Goal: Task Accomplishment & Management: Complete application form

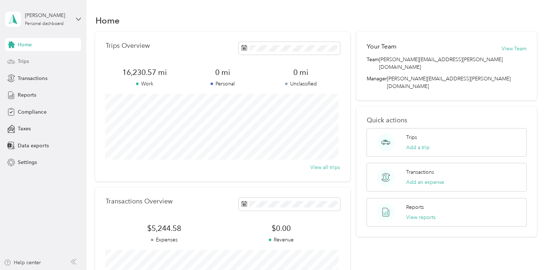
click at [25, 61] on span "Trips" at bounding box center [23, 62] width 11 height 8
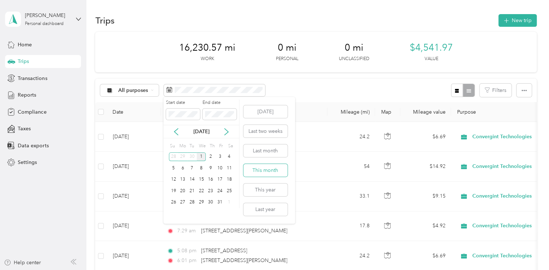
click at [258, 169] on button "This month" at bounding box center [265, 170] width 44 height 13
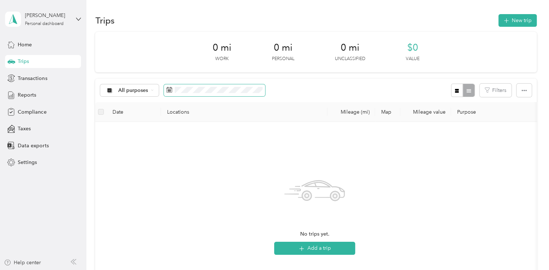
click at [259, 94] on span at bounding box center [214, 90] width 101 height 12
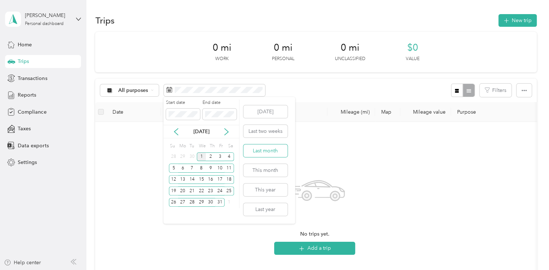
click at [260, 153] on button "Last month" at bounding box center [265, 150] width 44 height 13
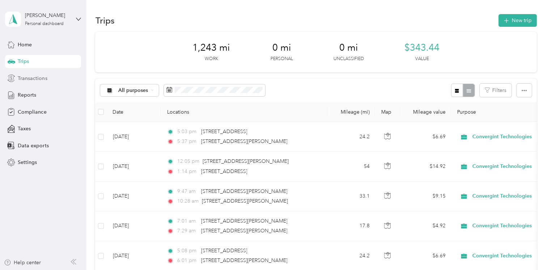
click at [26, 78] on span "Transactions" at bounding box center [32, 79] width 29 height 8
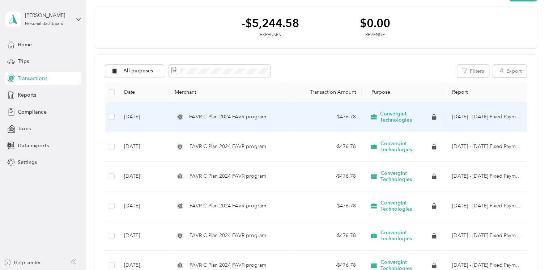
scroll to position [36, 0]
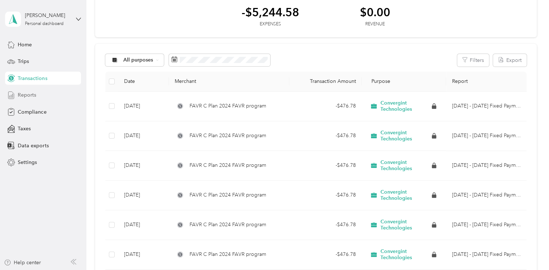
click at [28, 96] on span "Reports" at bounding box center [27, 95] width 18 height 8
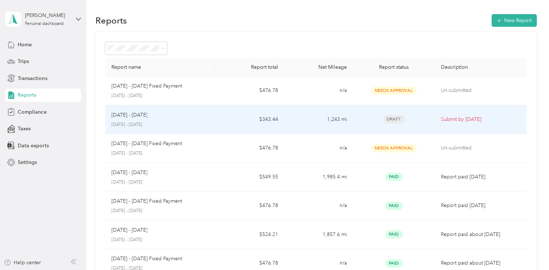
click at [462, 120] on p "Submit by [DATE]" at bounding box center [481, 119] width 80 height 8
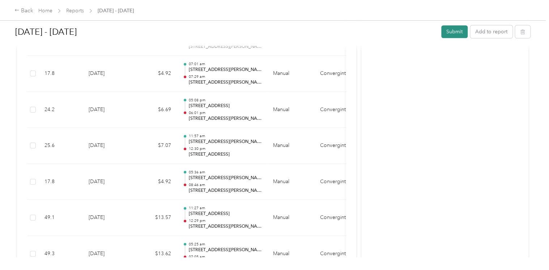
scroll to position [320, 0]
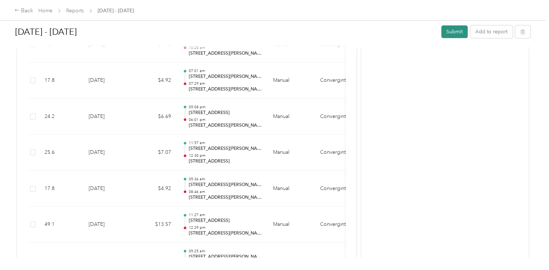
click at [451, 30] on button "Submit" at bounding box center [454, 31] width 26 height 13
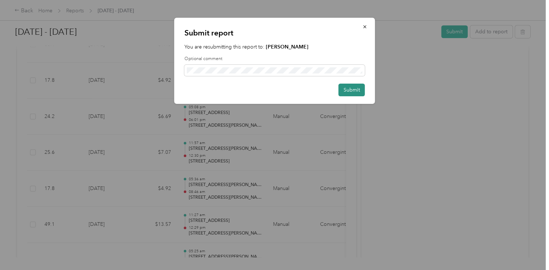
click at [349, 92] on button "Submit" at bounding box center [352, 90] width 26 height 13
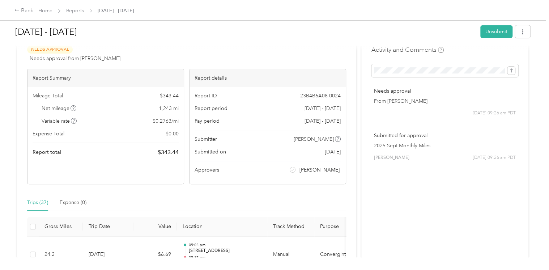
scroll to position [13, 0]
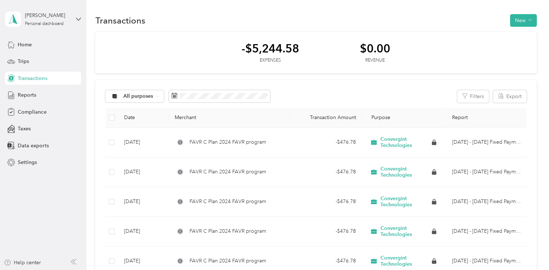
click at [26, 79] on span "Transactions" at bounding box center [32, 79] width 29 height 8
click at [24, 94] on span "Reports" at bounding box center [27, 95] width 18 height 8
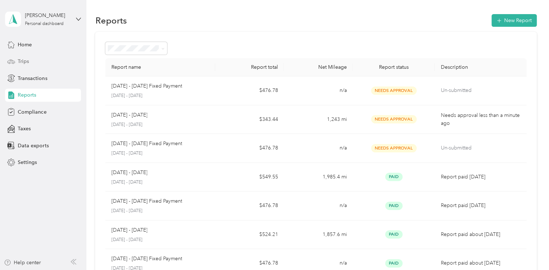
click at [19, 56] on div "Trips" at bounding box center [43, 61] width 76 height 13
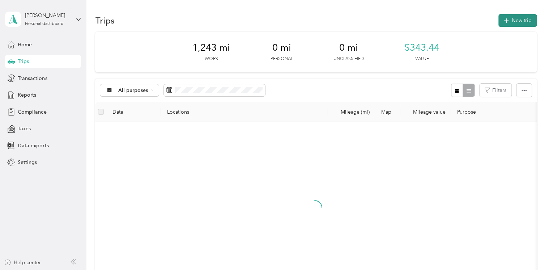
click at [520, 18] on button "New trip" at bounding box center [517, 20] width 38 height 13
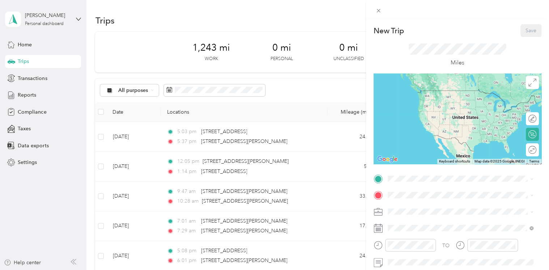
click at [247, 90] on div "New Trip Save This trip cannot be edited because it is either under review, app…" at bounding box center [274, 135] width 549 height 270
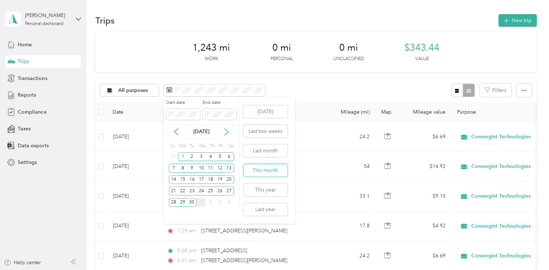
click at [262, 167] on button "This month" at bounding box center [265, 170] width 44 height 13
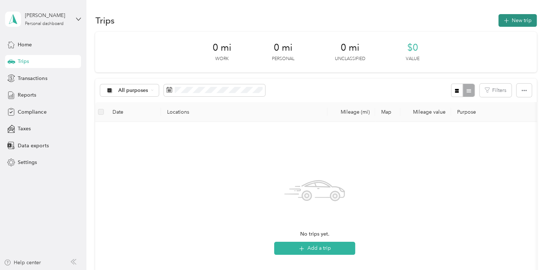
click at [512, 14] on button "New trip" at bounding box center [517, 20] width 38 height 13
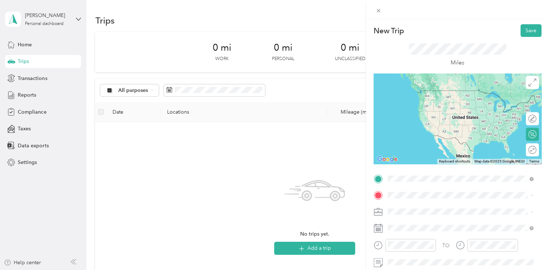
click at [420, 94] on span "[STREET_ADDRESS][PERSON_NAME][US_STATE]" at bounding box center [457, 90] width 112 height 7
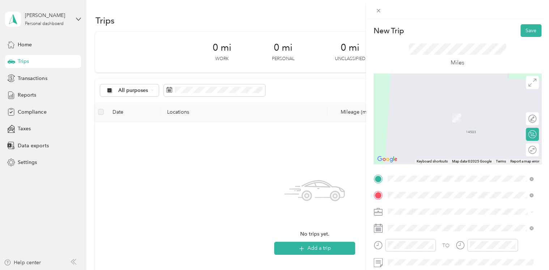
click at [414, 109] on span "[STREET_ADDRESS][PERSON_NAME][US_STATE]" at bounding box center [457, 107] width 112 height 7
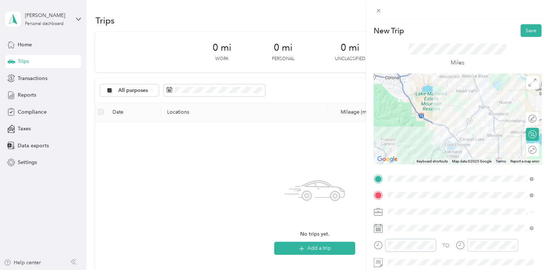
click at [378, 243] on div at bounding box center [405, 245] width 62 height 13
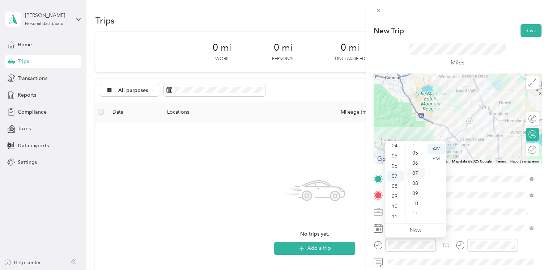
scroll to position [10, 0]
click at [417, 147] on div "01" at bounding box center [415, 149] width 17 height 10
click at [475, 253] on div at bounding box center [487, 248] width 62 height 18
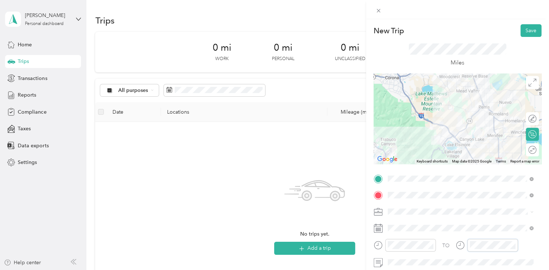
click at [466, 245] on div at bounding box center [487, 245] width 62 height 13
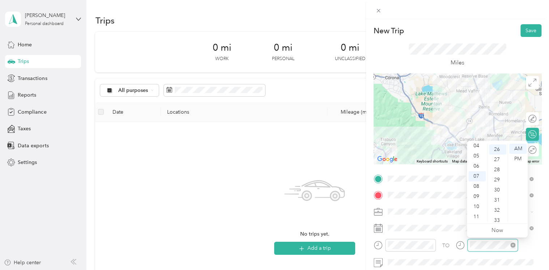
scroll to position [263, 0]
drag, startPoint x: 506, startPoint y: 23, endPoint x: 500, endPoint y: 37, distance: 15.1
click at [506, 25] on div "New Trip Save This trip cannot be edited because it is either under review, app…" at bounding box center [457, 154] width 183 height 270
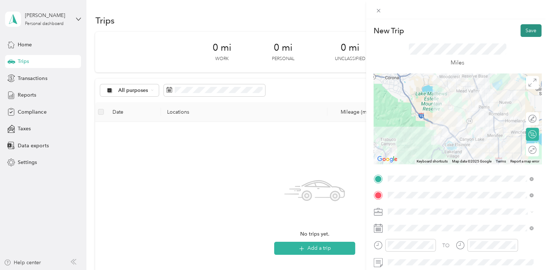
click at [521, 28] on button "Save" at bounding box center [531, 30] width 21 height 13
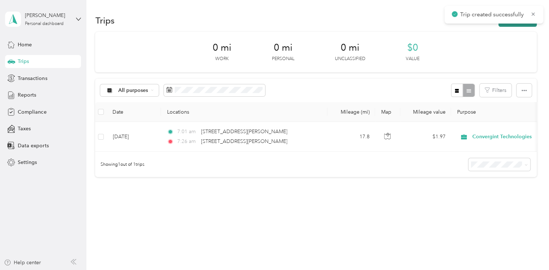
click at [509, 25] on button "New trip" at bounding box center [517, 20] width 38 height 13
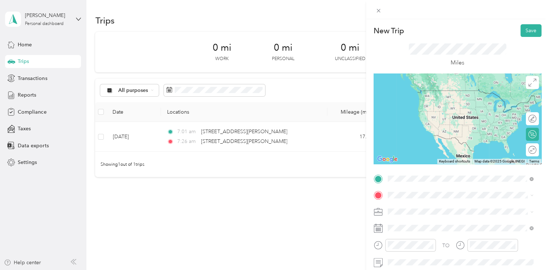
click at [431, 94] on span "[STREET_ADDRESS][PERSON_NAME][US_STATE]" at bounding box center [457, 90] width 112 height 7
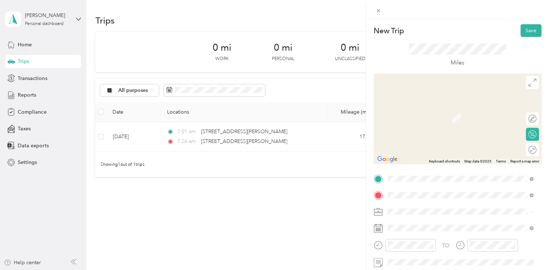
click at [411, 109] on span "[STREET_ADDRESS][PERSON_NAME][US_STATE]" at bounding box center [457, 107] width 112 height 7
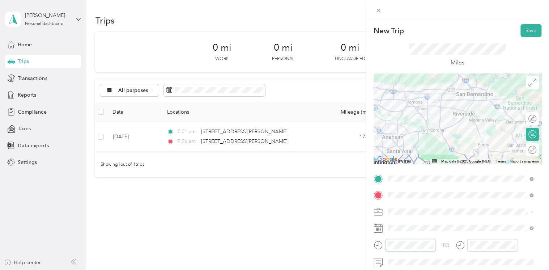
click at [383, 244] on div at bounding box center [405, 245] width 62 height 13
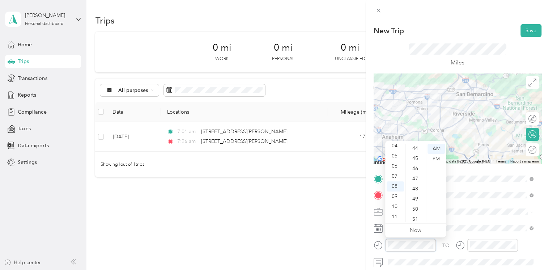
scroll to position [480, 0]
click at [414, 147] on div "47" at bounding box center [415, 144] width 17 height 10
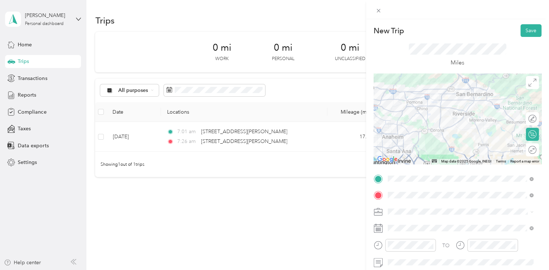
click at [479, 61] on div "Miles" at bounding box center [458, 55] width 98 height 24
click at [524, 33] on button "Save" at bounding box center [531, 30] width 21 height 13
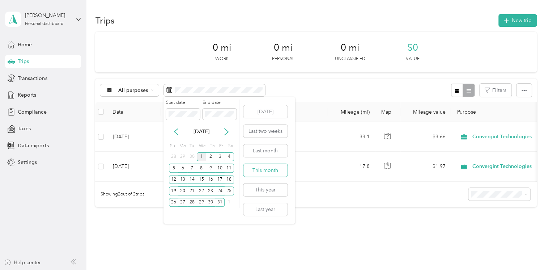
click at [260, 173] on button "This month" at bounding box center [265, 170] width 44 height 13
click at [263, 134] on button "Last two weeks" at bounding box center [265, 131] width 44 height 13
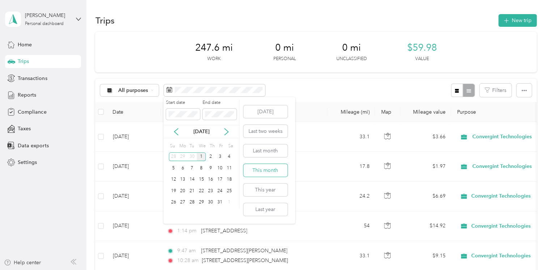
click at [259, 173] on button "This month" at bounding box center [265, 170] width 44 height 13
